Goal: Task Accomplishment & Management: Manage account settings

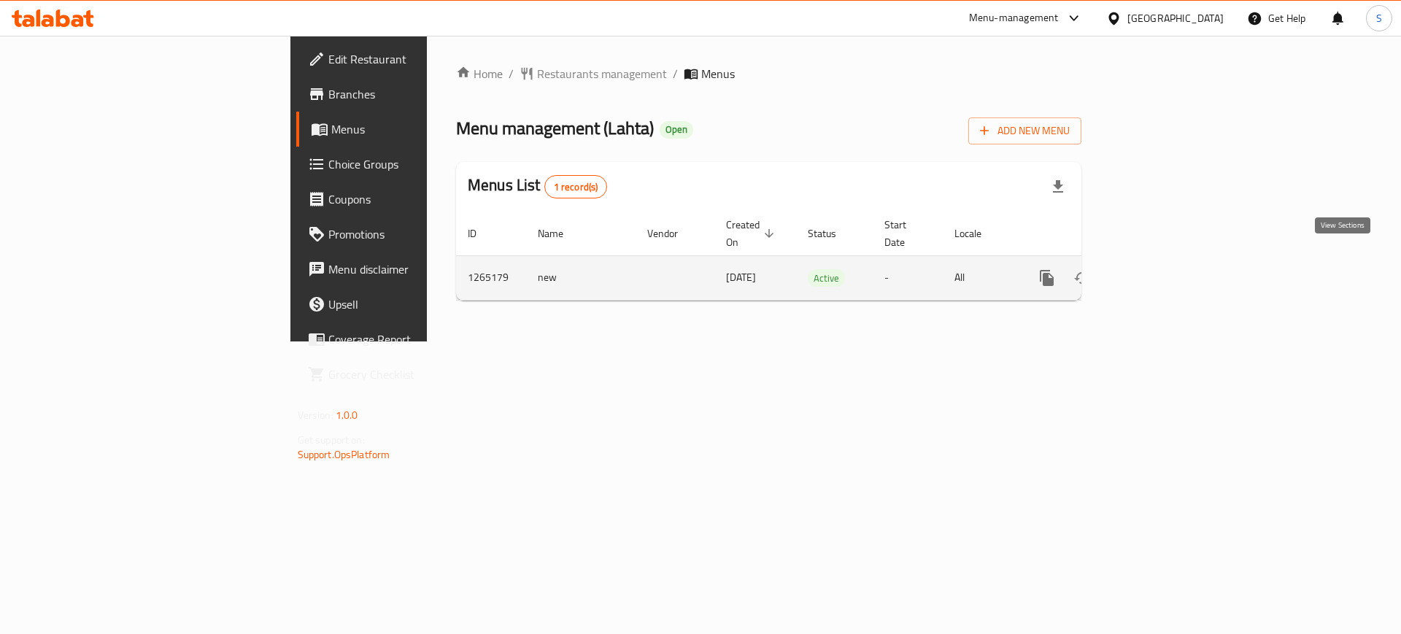
click at [1161, 269] on icon "enhanced table" at bounding box center [1152, 278] width 18 height 18
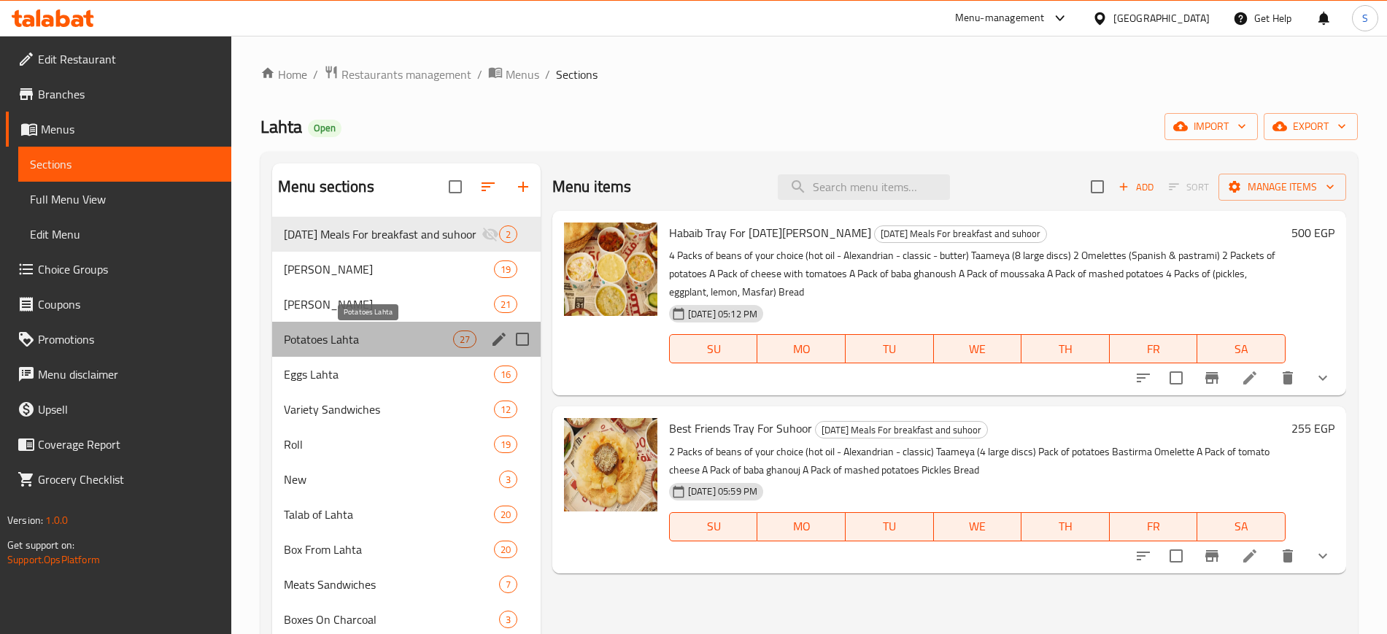
click at [395, 347] on span "Potatoes Lahta" at bounding box center [368, 340] width 169 height 18
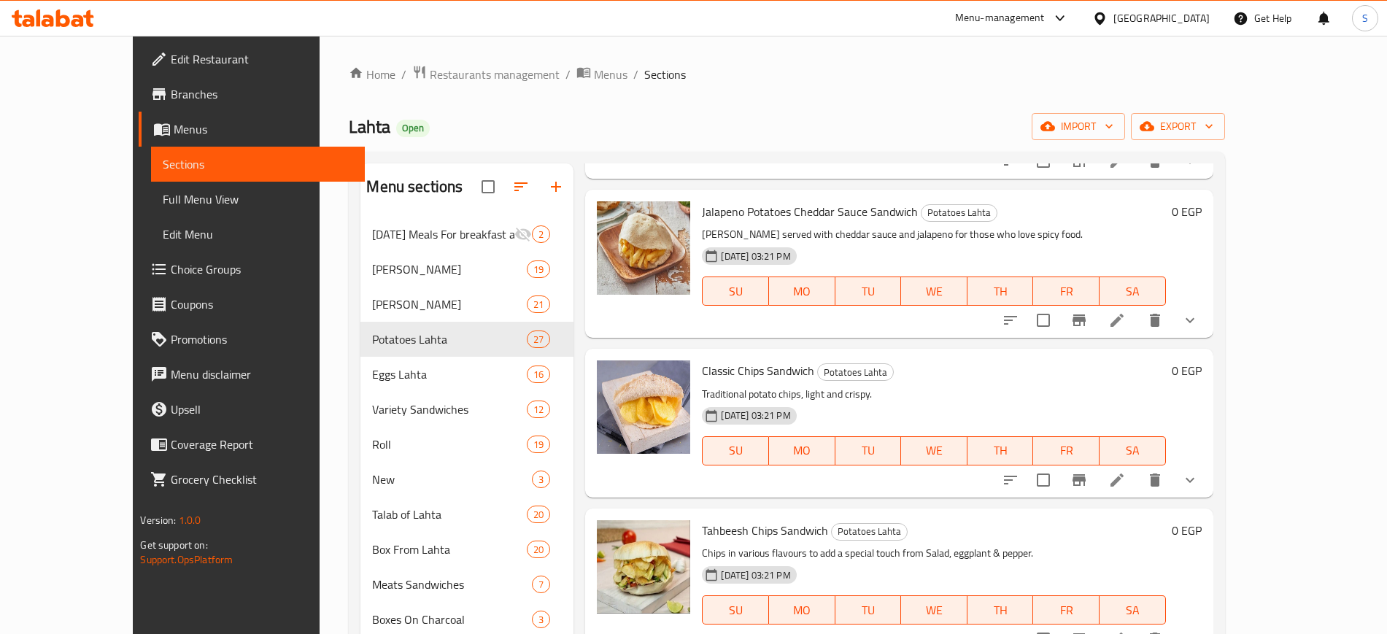
scroll to position [2834, 0]
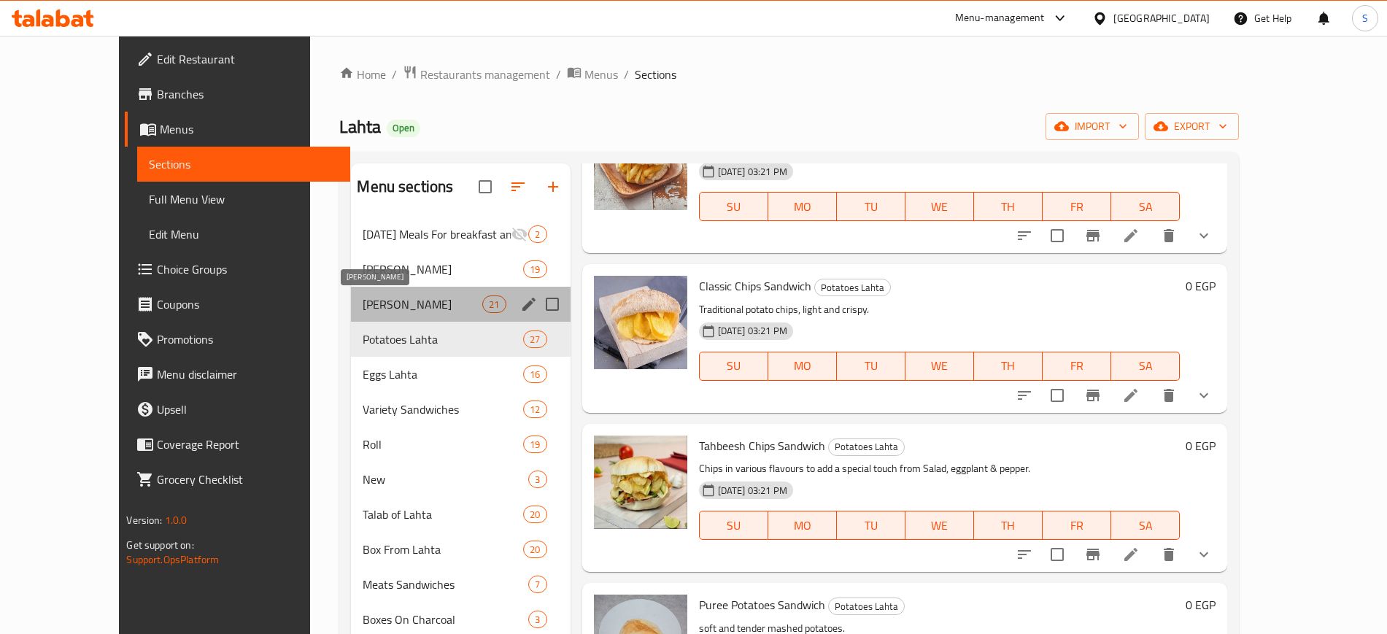
click at [367, 312] on span "[PERSON_NAME]" at bounding box center [423, 305] width 120 height 18
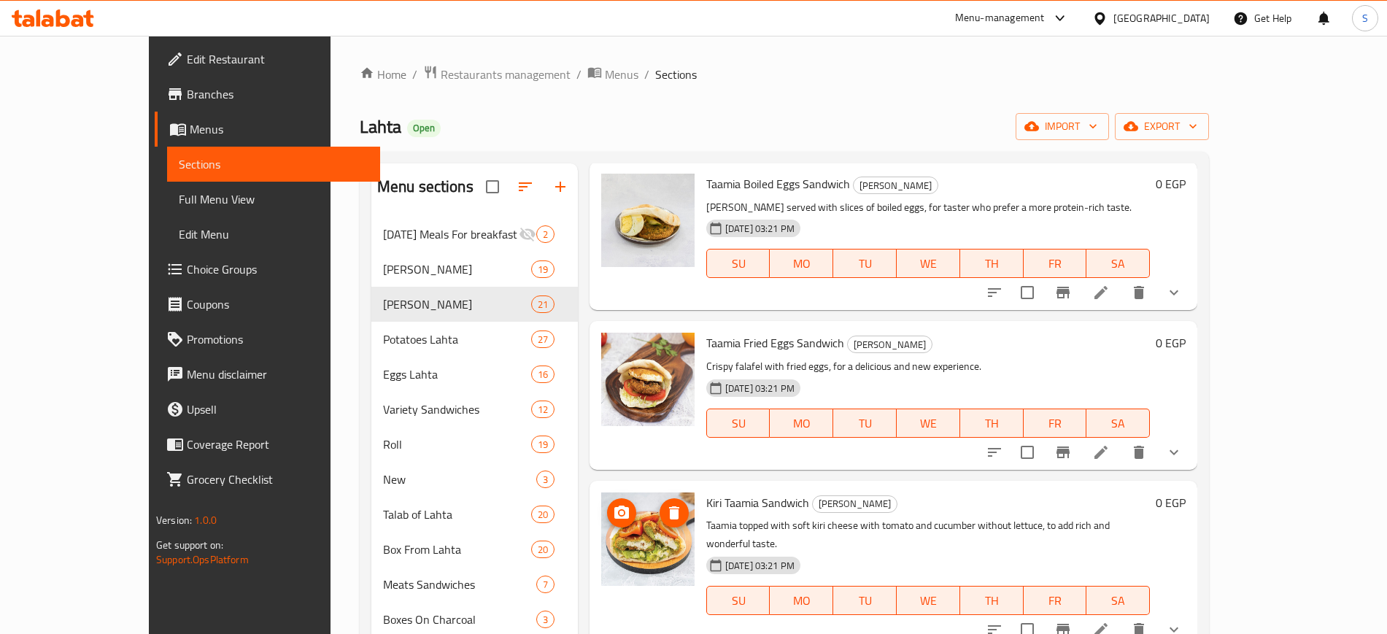
scroll to position [1894, 0]
click at [1003, 620] on icon "sort-choices" at bounding box center [995, 629] width 18 height 18
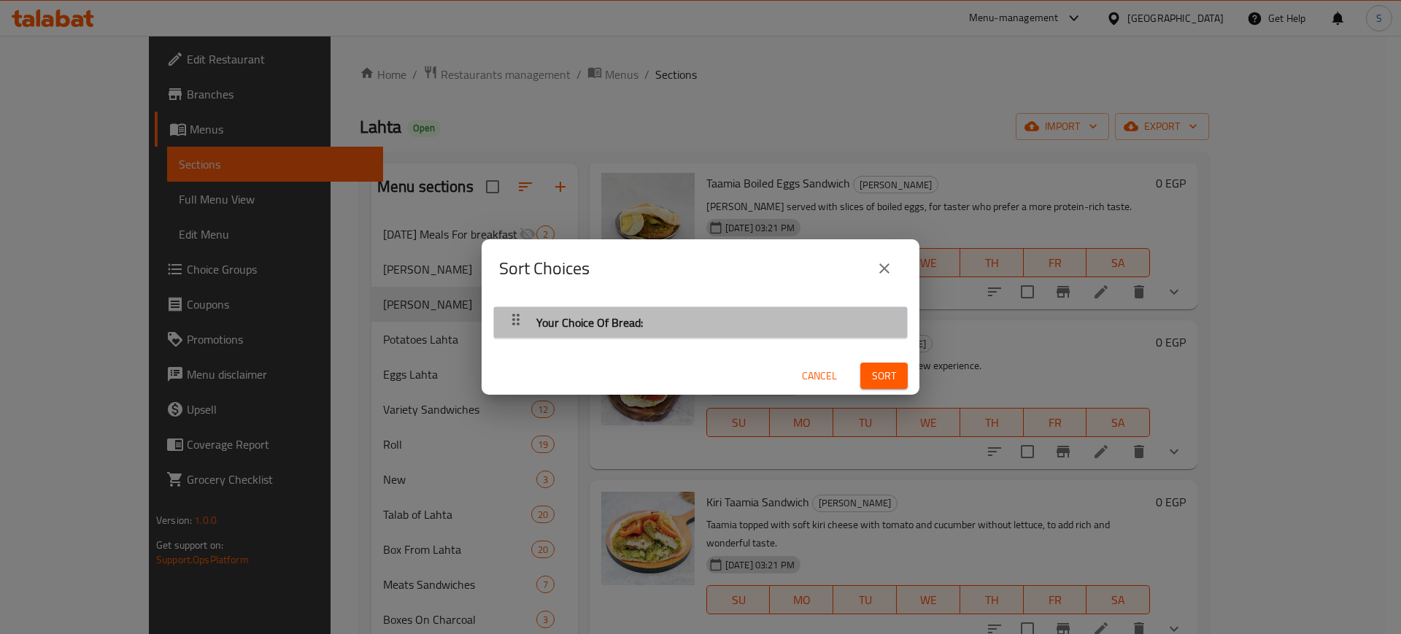
click at [850, 331] on div "Your Choice Of Bread:" at bounding box center [700, 322] width 398 height 35
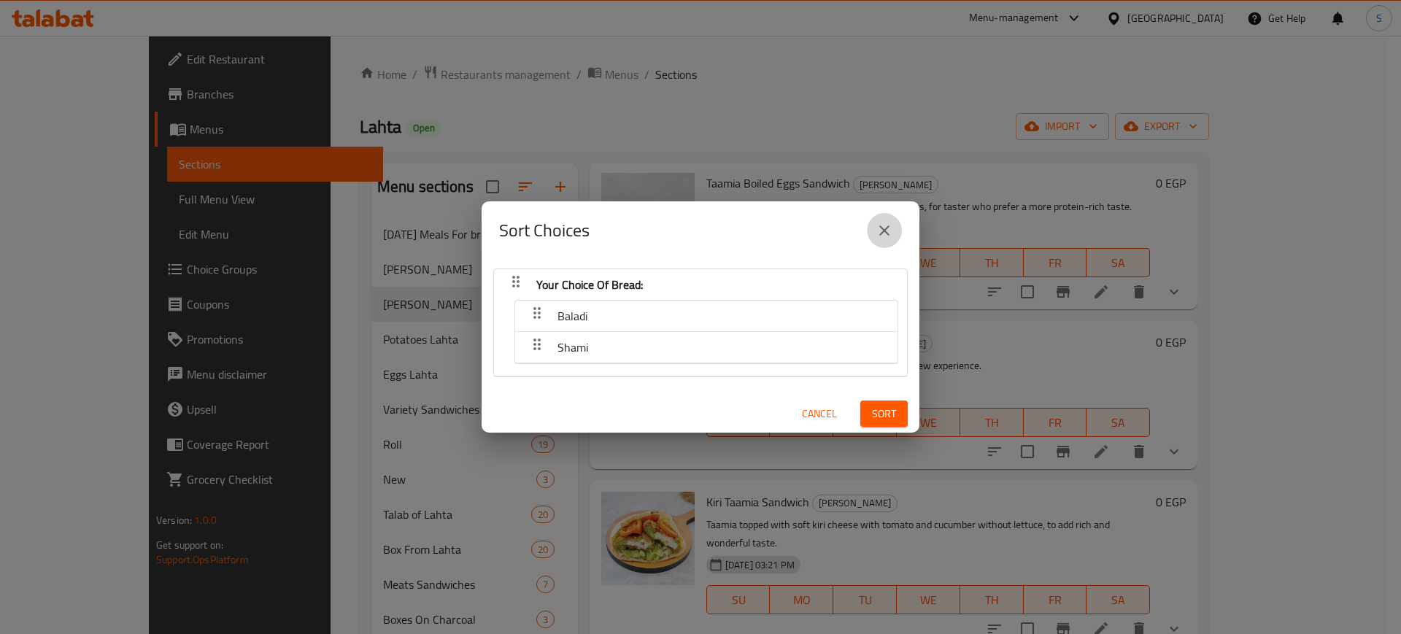
click at [879, 225] on icon "close" at bounding box center [885, 231] width 18 height 18
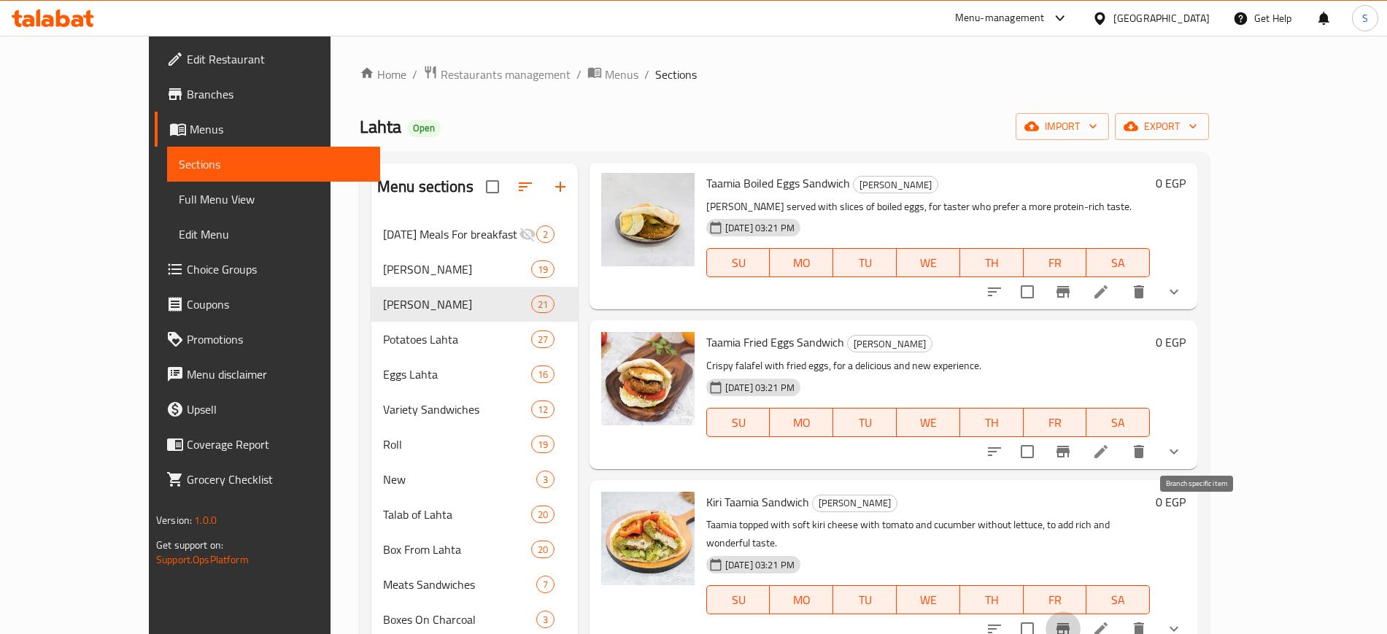
click at [1070, 623] on icon "Branch-specific-item" at bounding box center [1063, 629] width 13 height 12
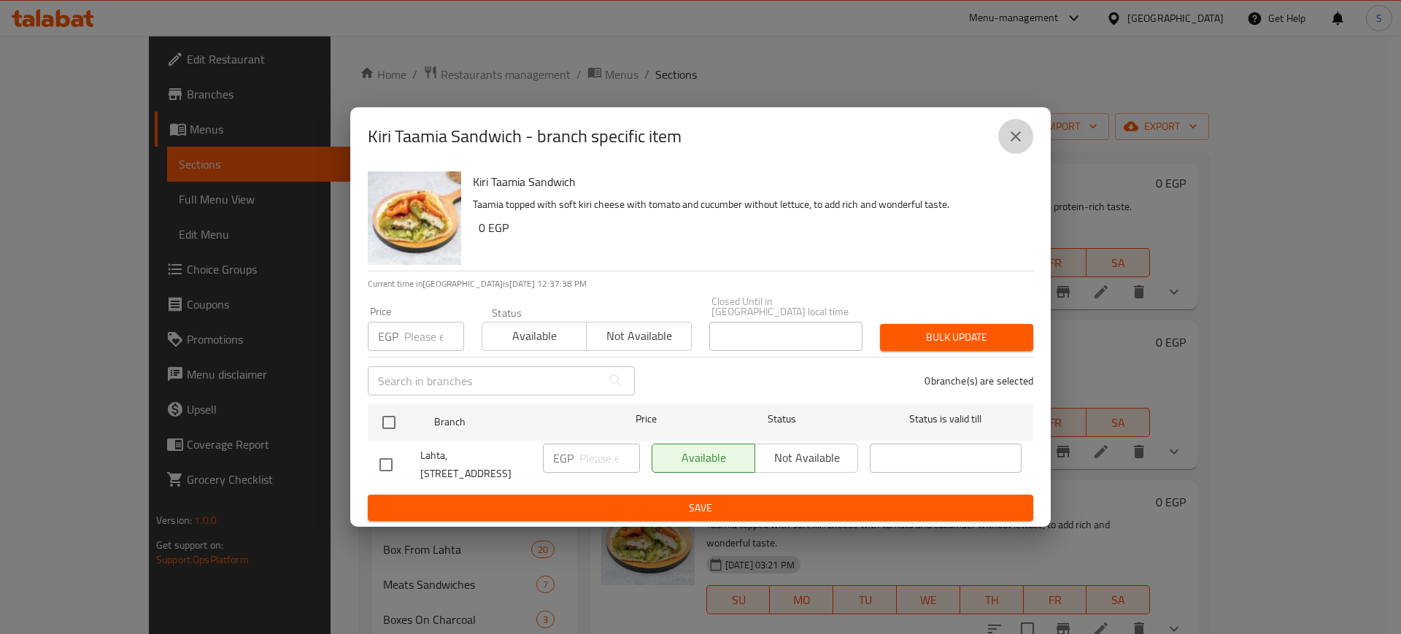
click at [1015, 136] on icon "close" at bounding box center [1016, 137] width 18 height 18
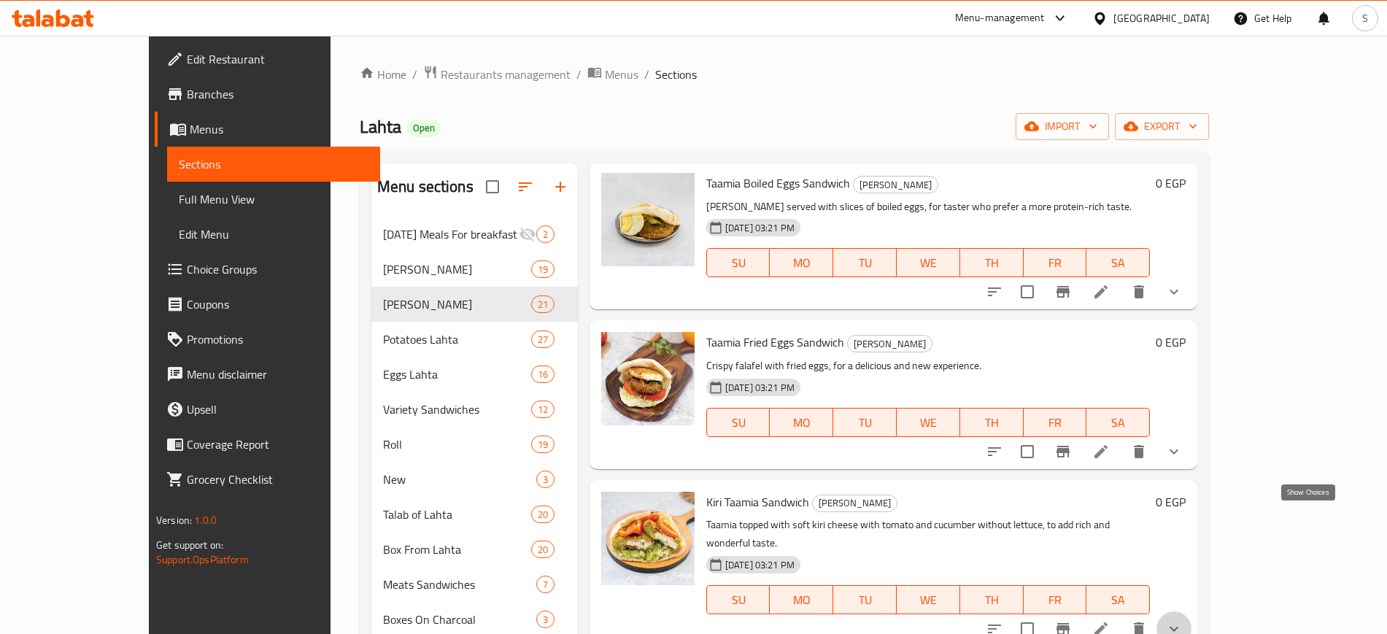
click at [1183, 620] on icon "show more" at bounding box center [1174, 629] width 18 height 18
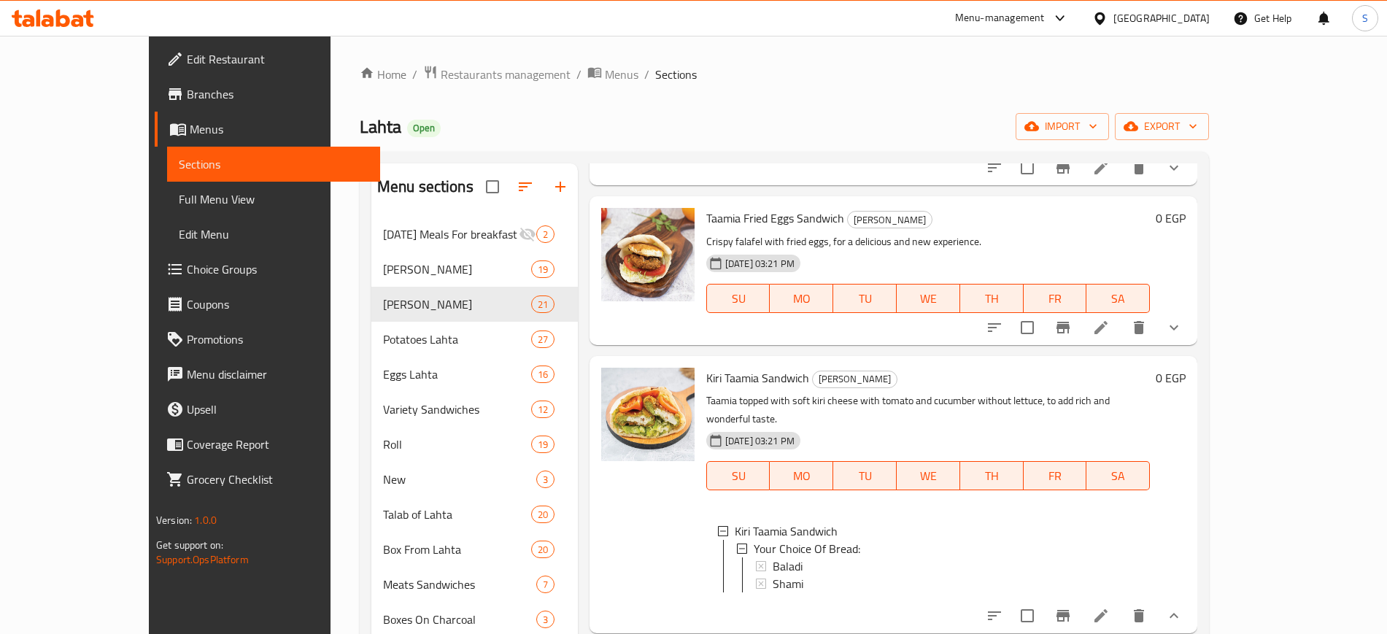
scroll to position [2021, 0]
click at [1027, 555] on div "Baladi" at bounding box center [956, 564] width 366 height 18
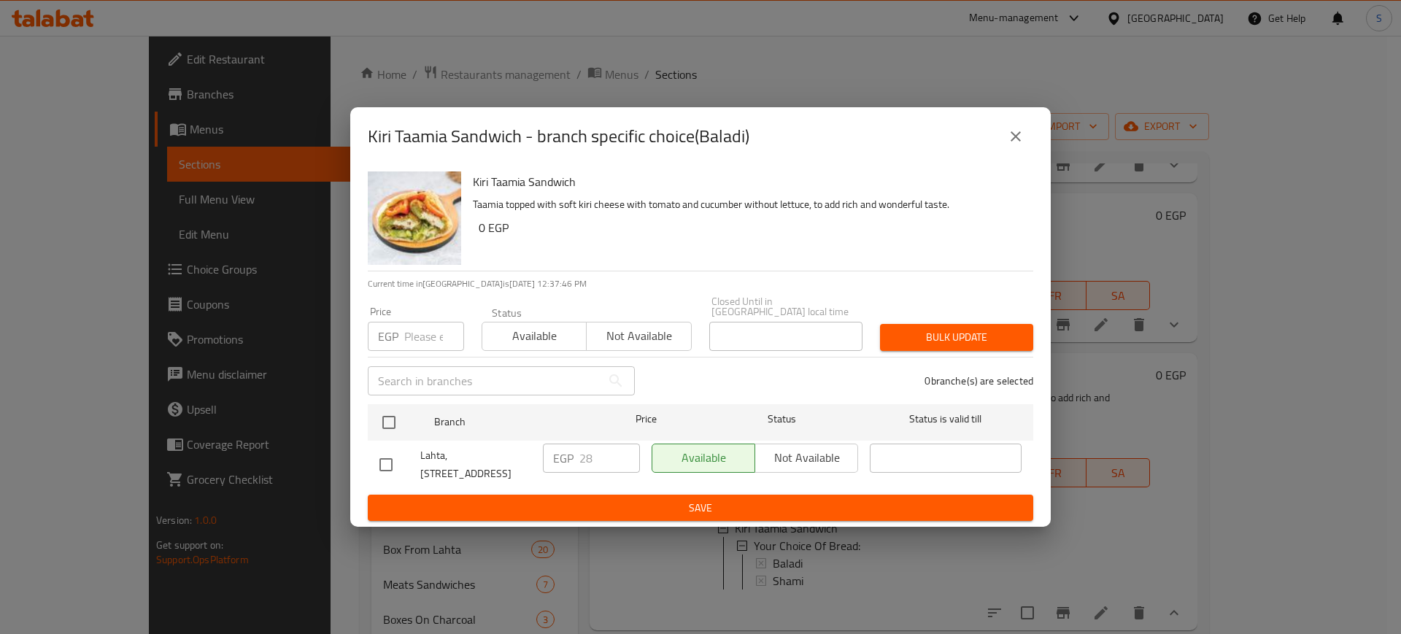
click at [1014, 114] on div "Kiri Taamia Sandwich - branch specific choice(Baladi)" at bounding box center [700, 136] width 700 height 58
click at [1013, 152] on button "close" at bounding box center [1015, 136] width 35 height 35
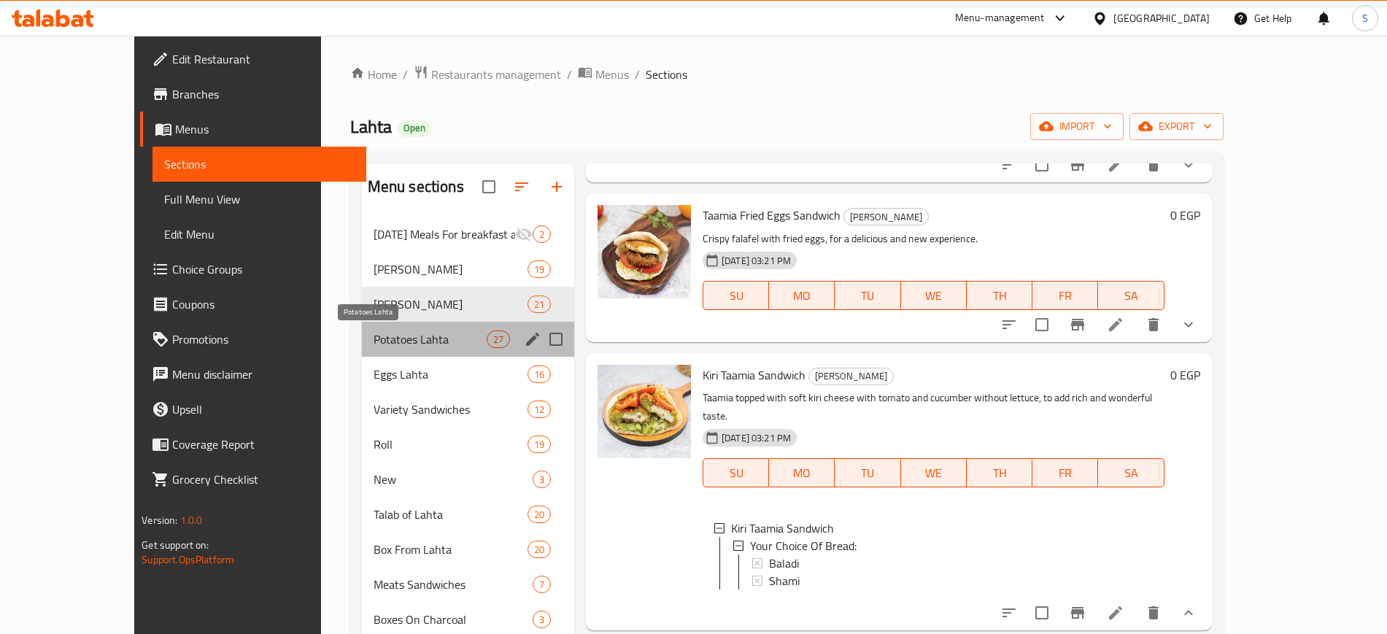
click at [404, 331] on span "Potatoes Lahta" at bounding box center [430, 340] width 113 height 18
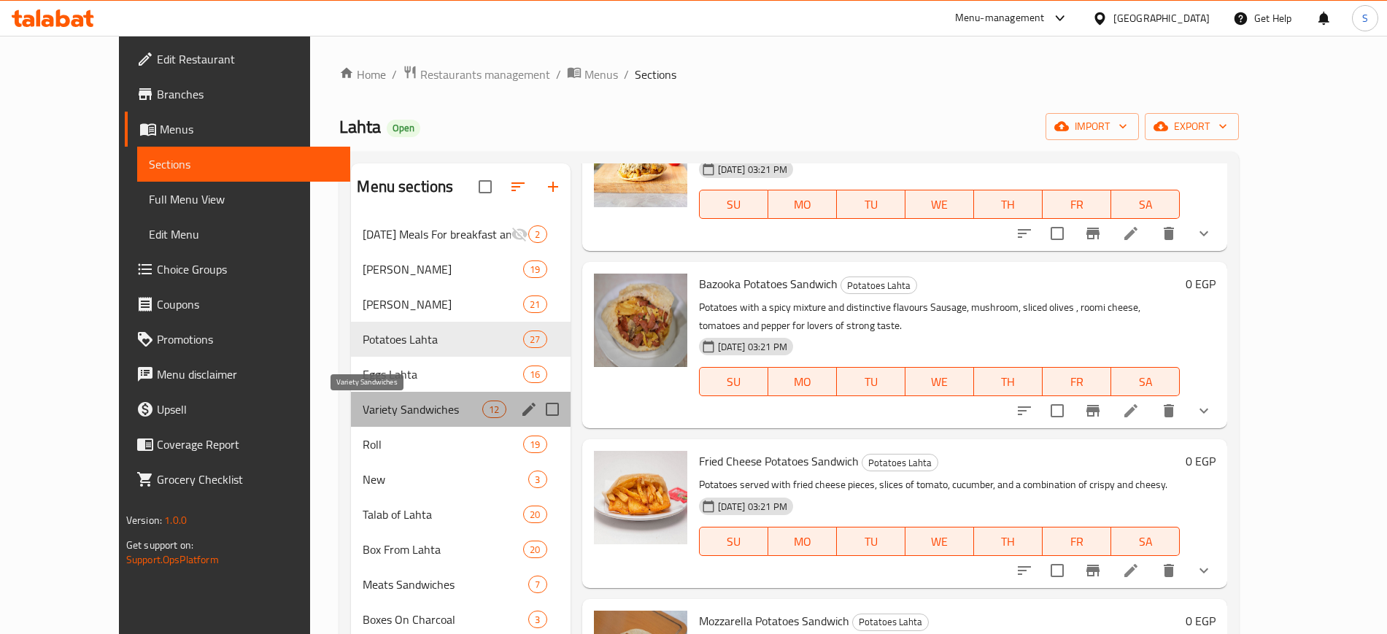
click at [363, 405] on span "Variety Sandwiches" at bounding box center [423, 410] width 120 height 18
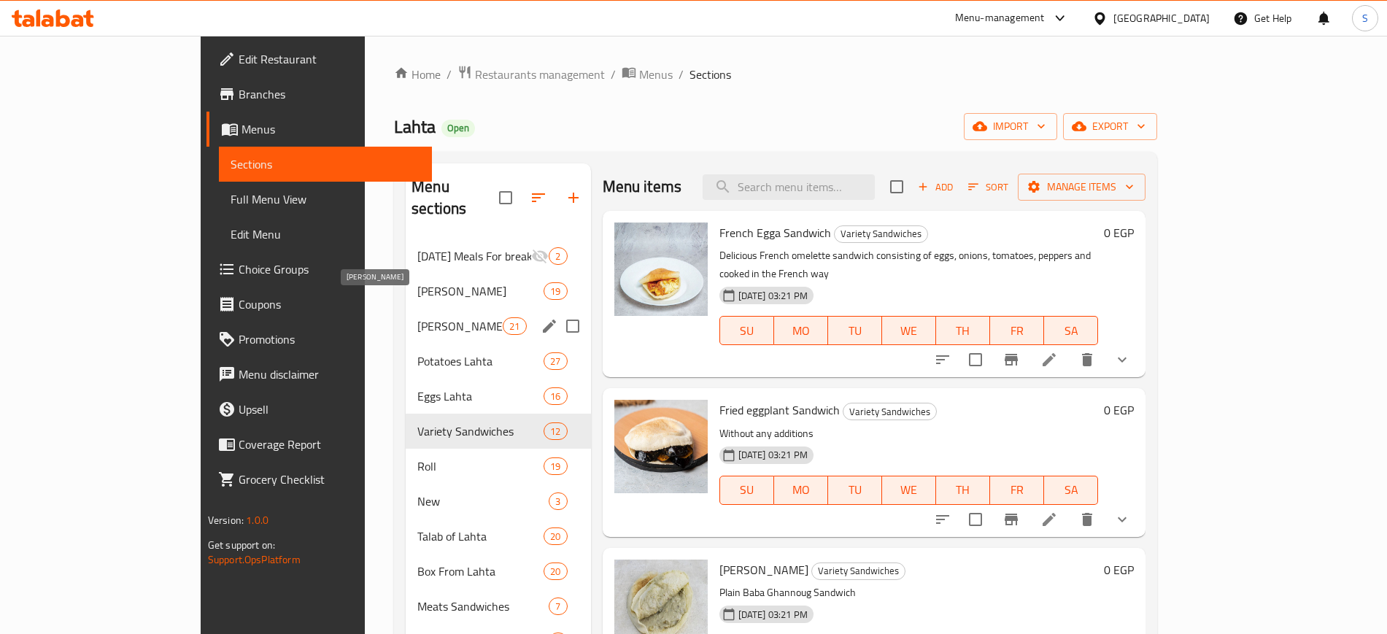
click at [417, 317] on span "[PERSON_NAME]" at bounding box center [459, 326] width 85 height 18
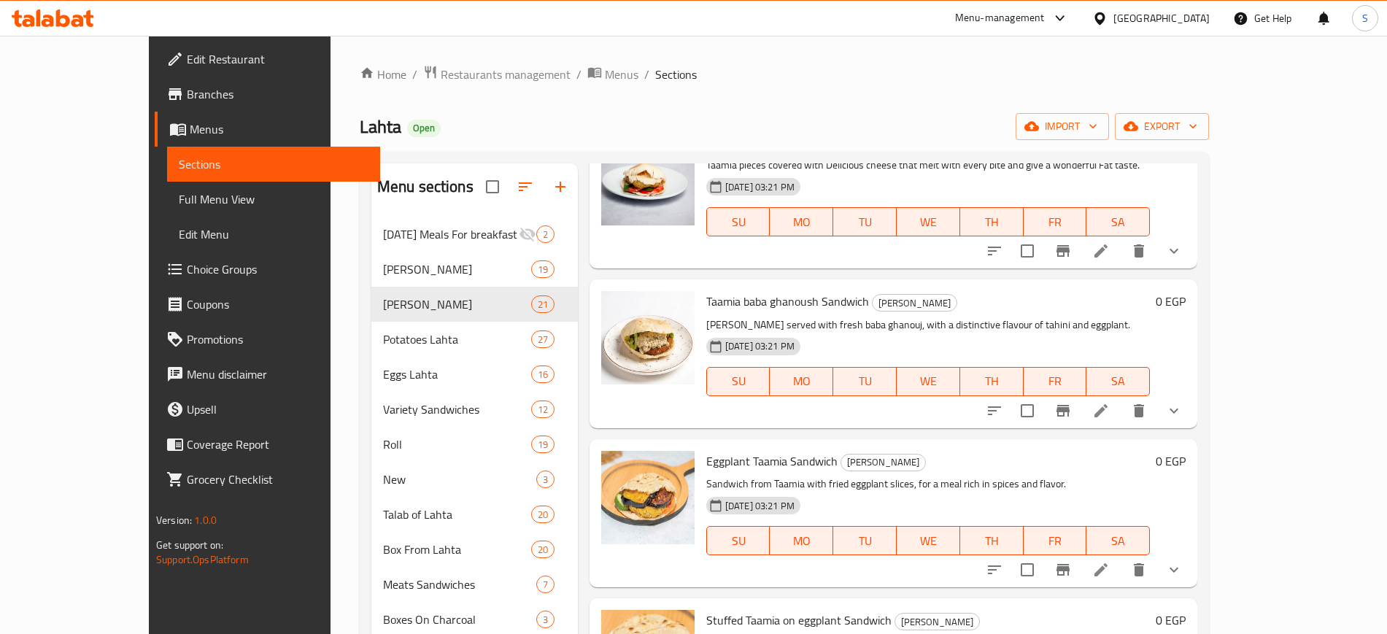
scroll to position [1141, 0]
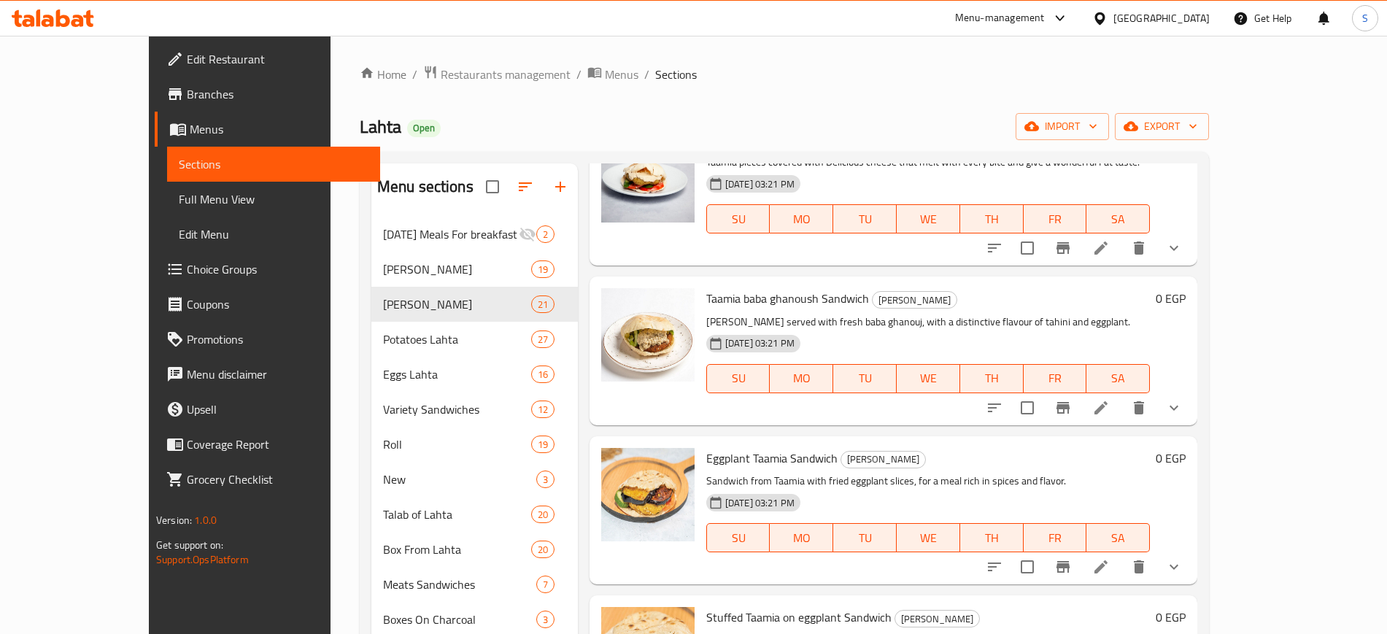
click at [1121, 395] on li at bounding box center [1101, 408] width 41 height 26
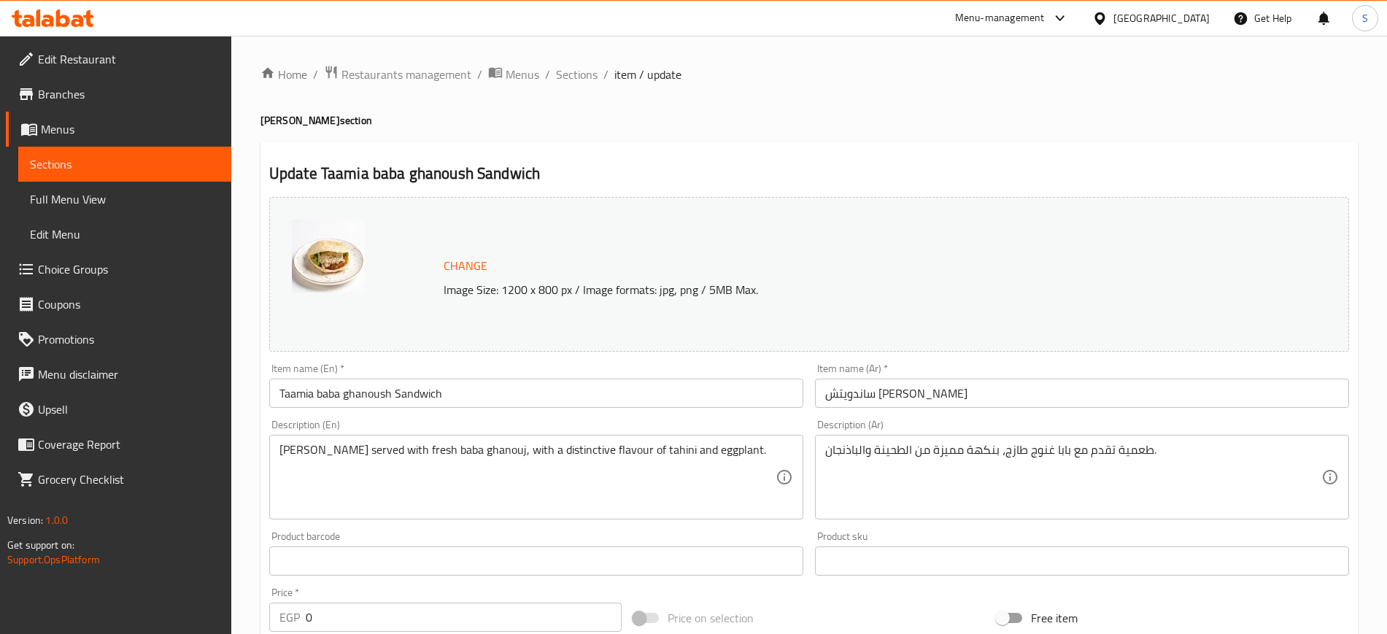
scroll to position [451, 0]
